Goal: Information Seeking & Learning: Learn about a topic

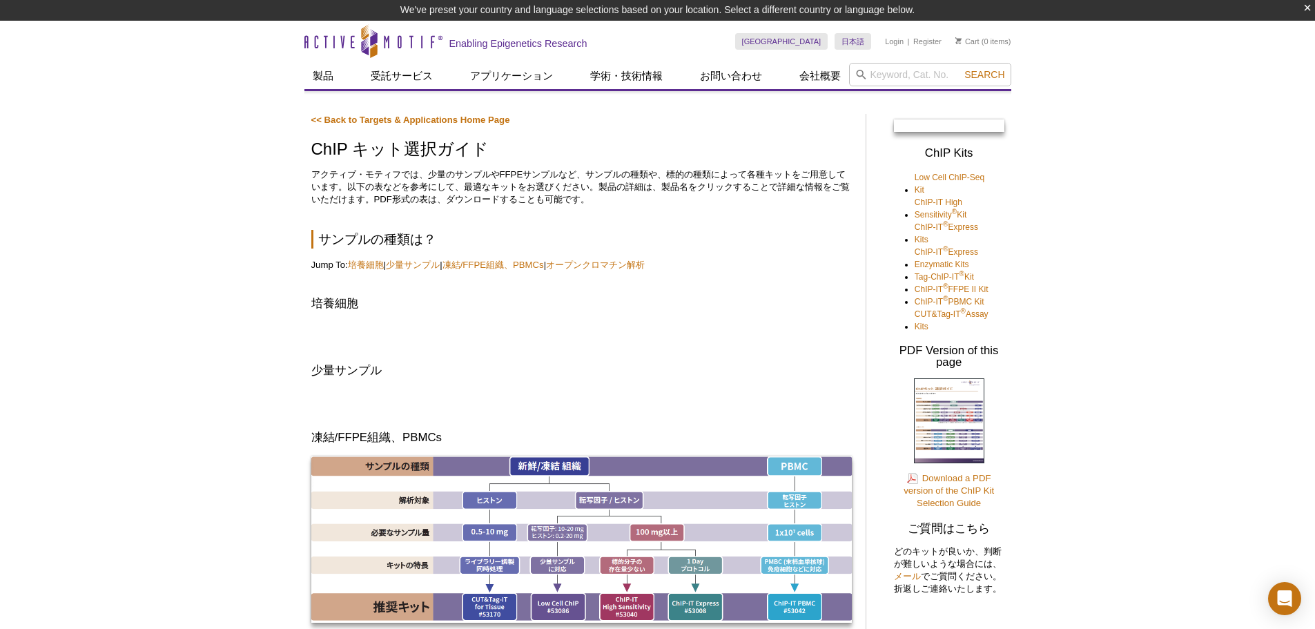
scroll to position [415, 0]
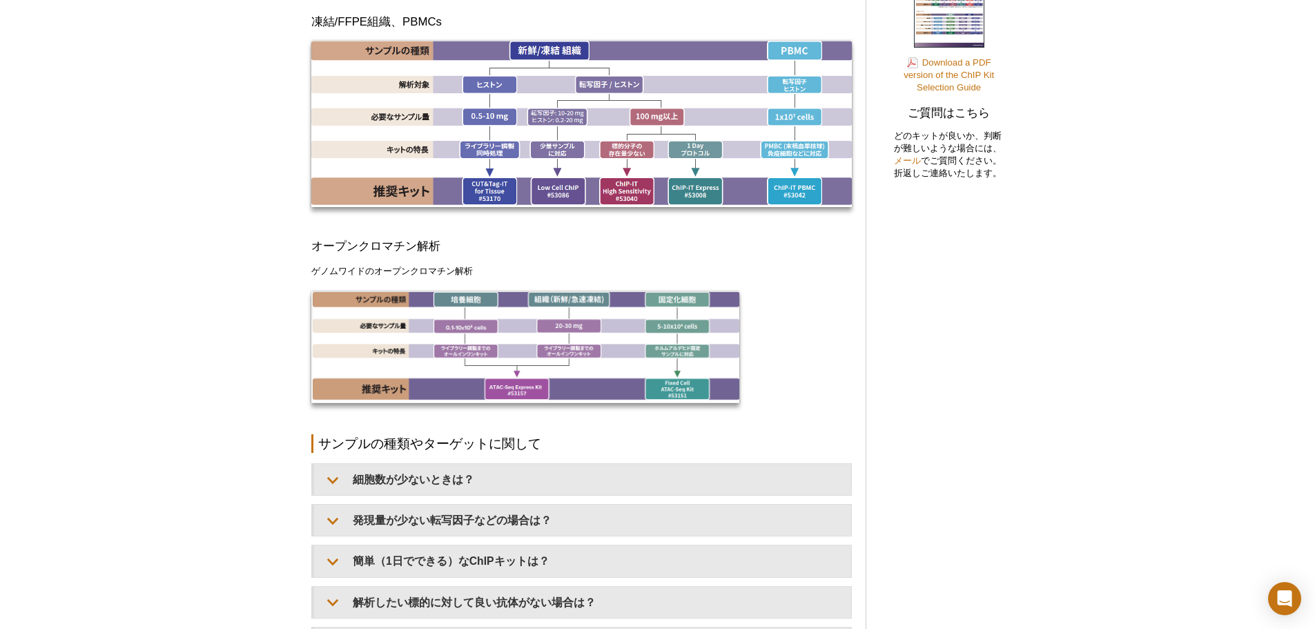
click at [400, 219] on div "<< Back to Targets & Applications Home Page ChIP キット選択ガイド アクティブ・モティフでは、少量のサンプルや…" at bounding box center [581, 310] width 540 height 1224
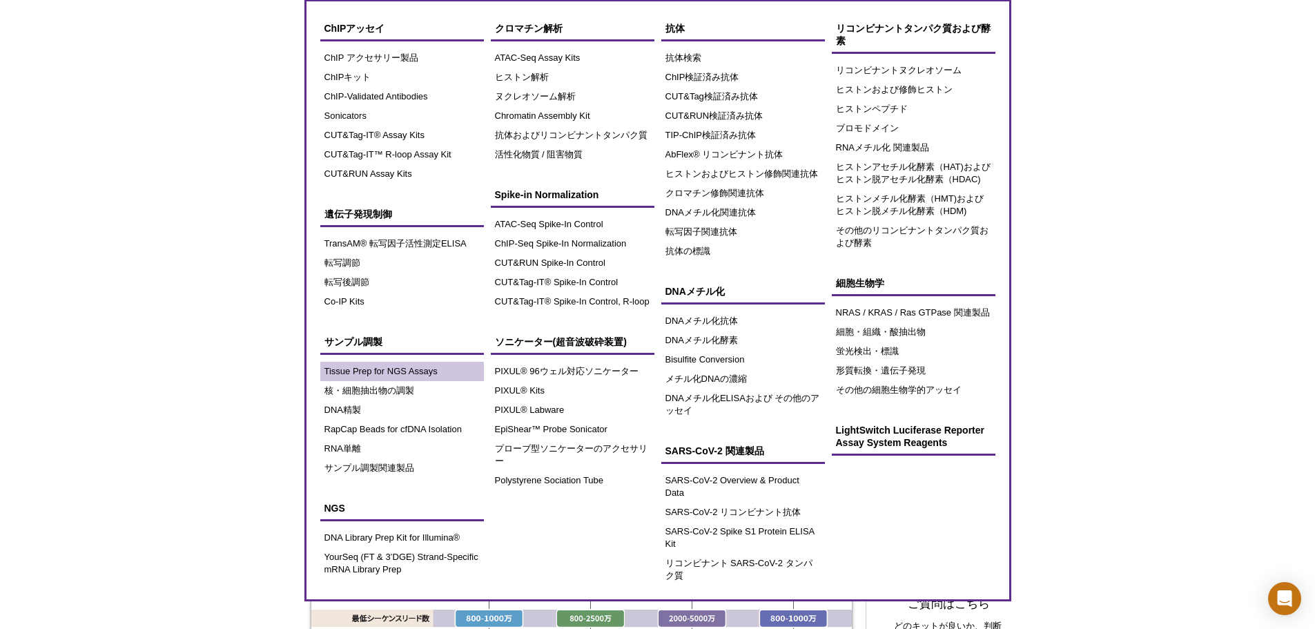
scroll to position [0, 0]
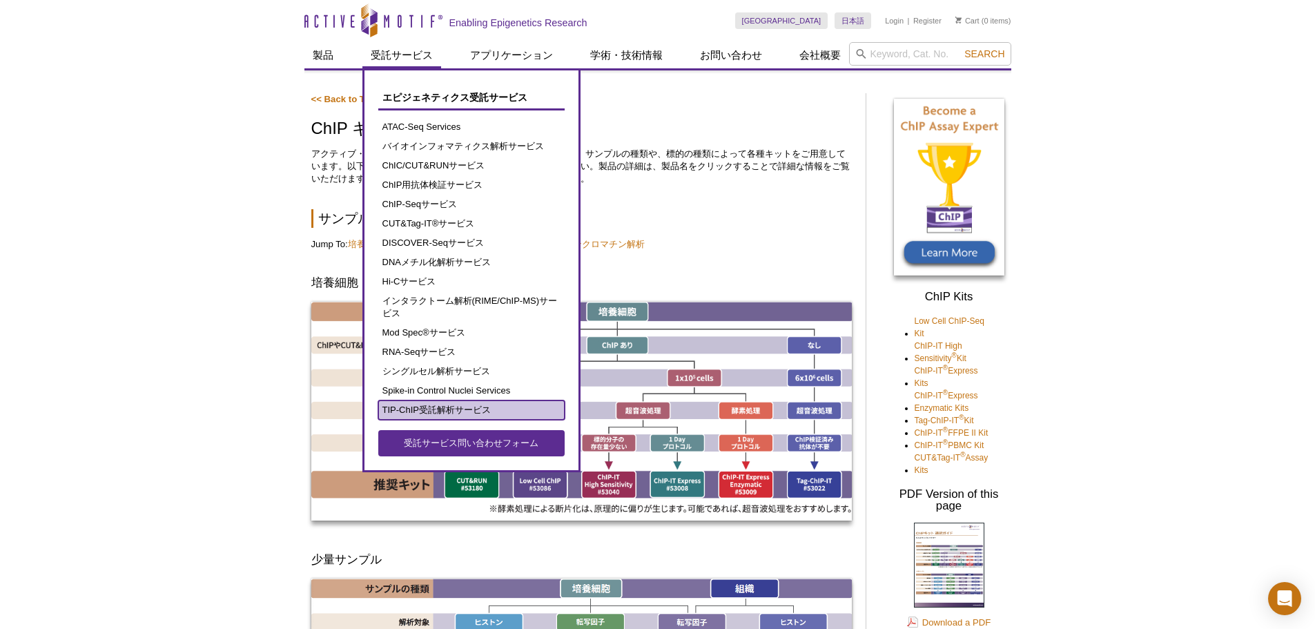
click at [440, 406] on link "TIP-ChIP受託解析サービス" at bounding box center [471, 409] width 186 height 19
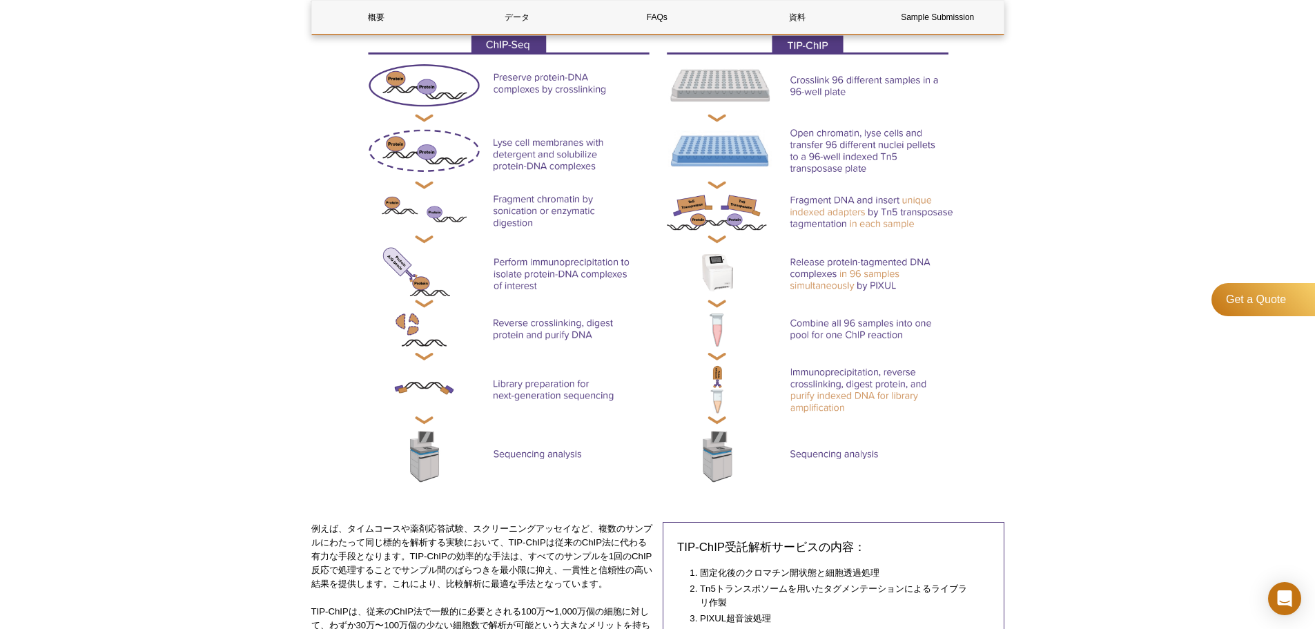
scroll to position [600, 0]
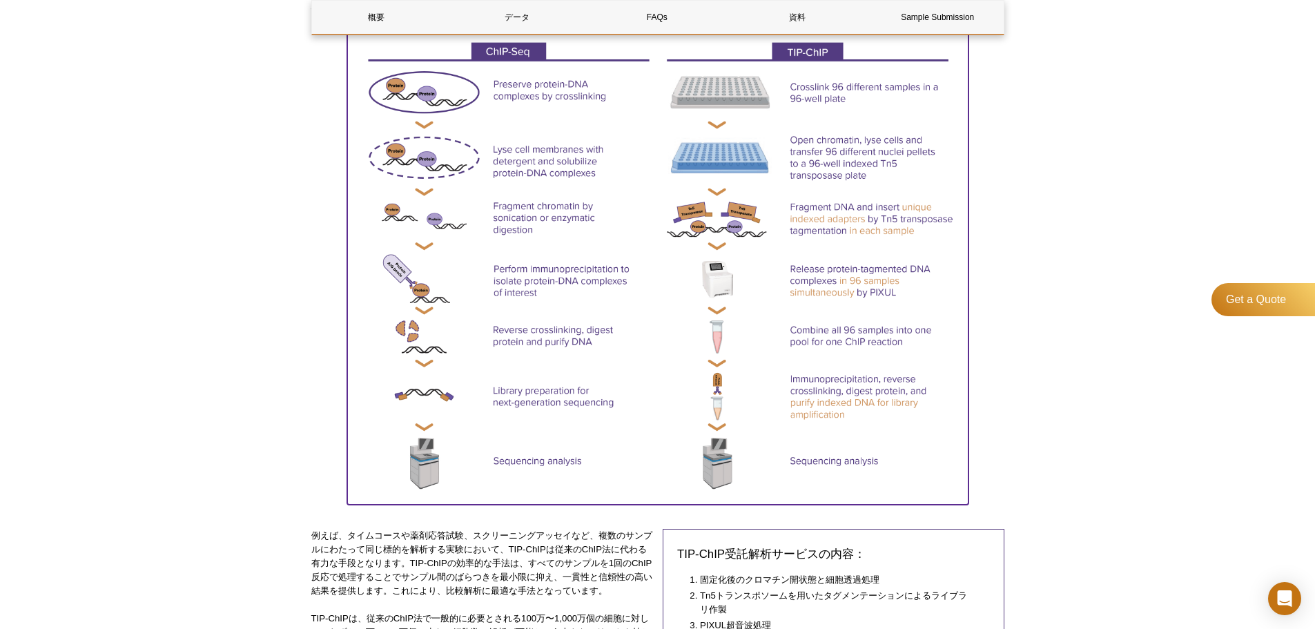
click at [718, 337] on img at bounding box center [657, 266] width 621 height 469
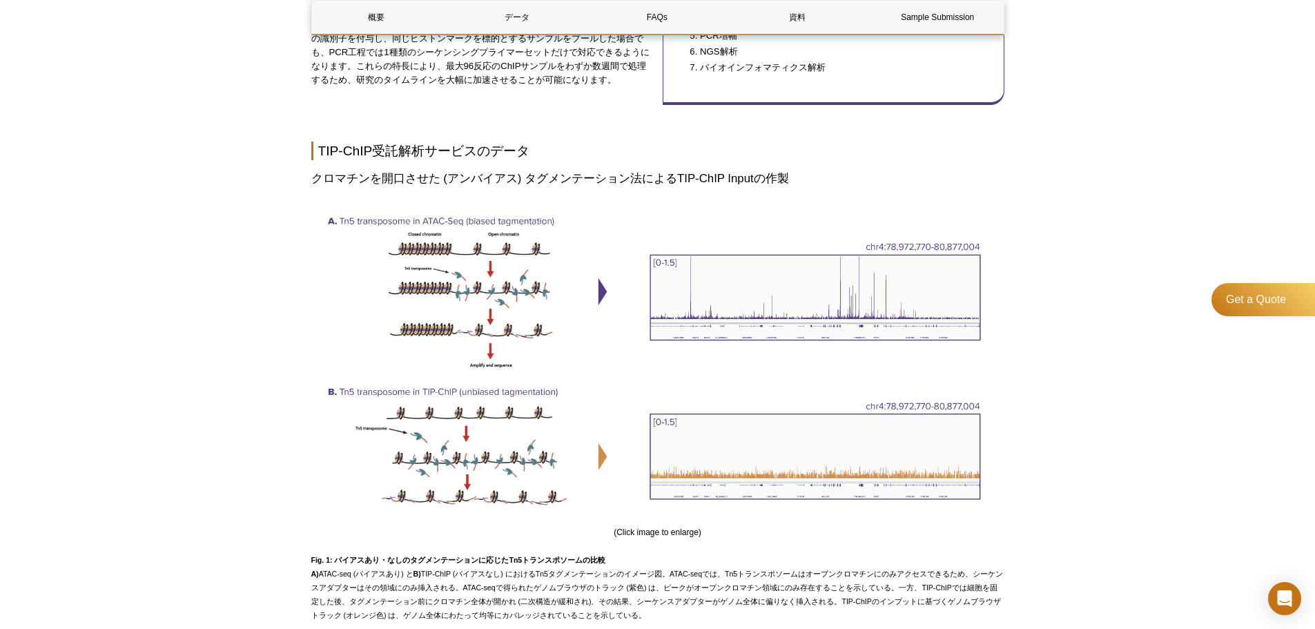
scroll to position [1153, 0]
